Goal: Register for event/course

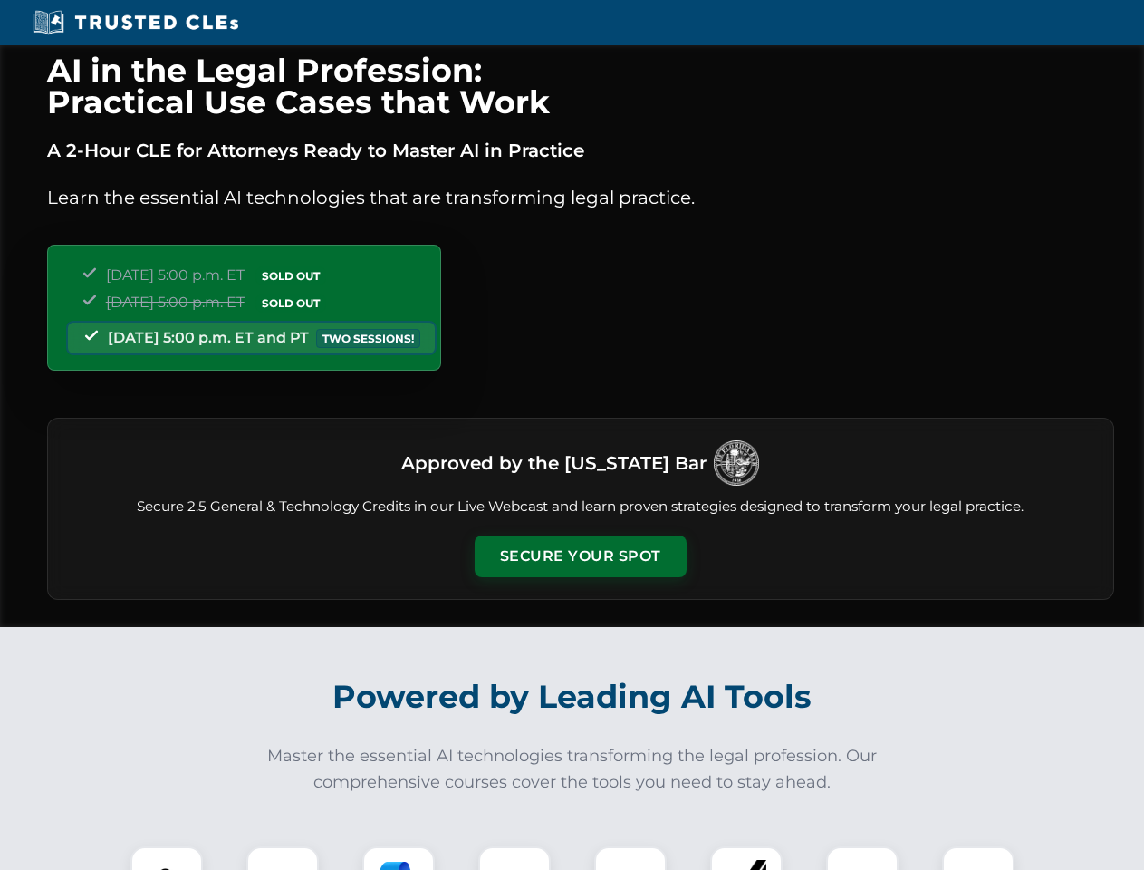
click at [580, 556] on button "Secure Your Spot" at bounding box center [581, 557] width 212 height 42
click at [167, 858] on img at bounding box center [166, 882] width 53 height 53
click at [283, 858] on div at bounding box center [282, 882] width 72 height 72
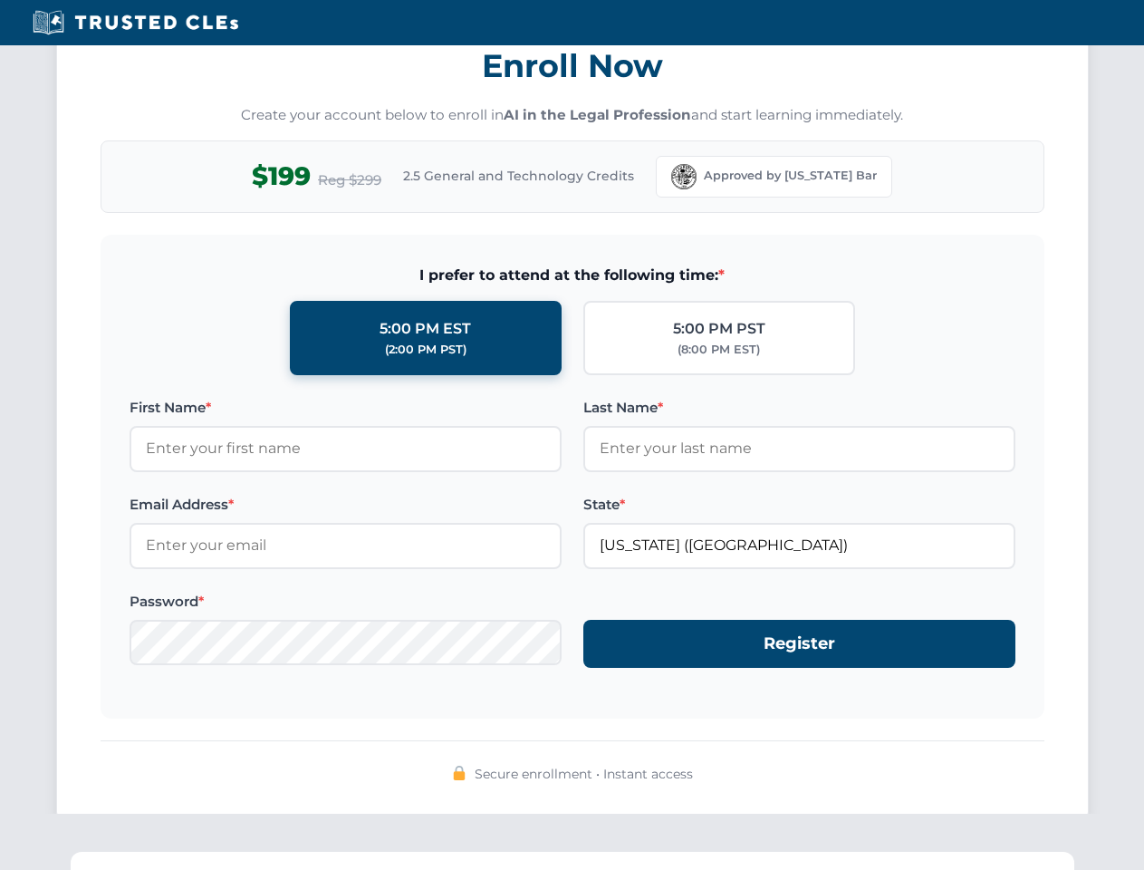
scroll to position [1779, 0]
